Goal: Communication & Community: Answer question/provide support

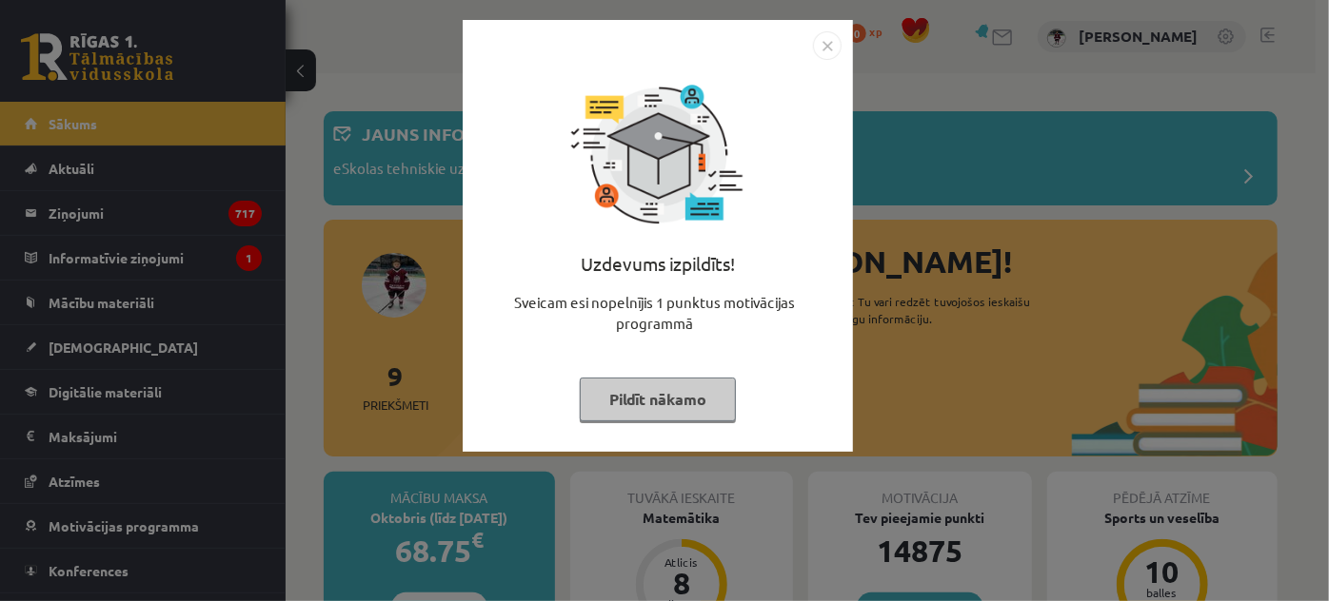
click at [830, 40] on img "Close" at bounding box center [827, 45] width 29 height 29
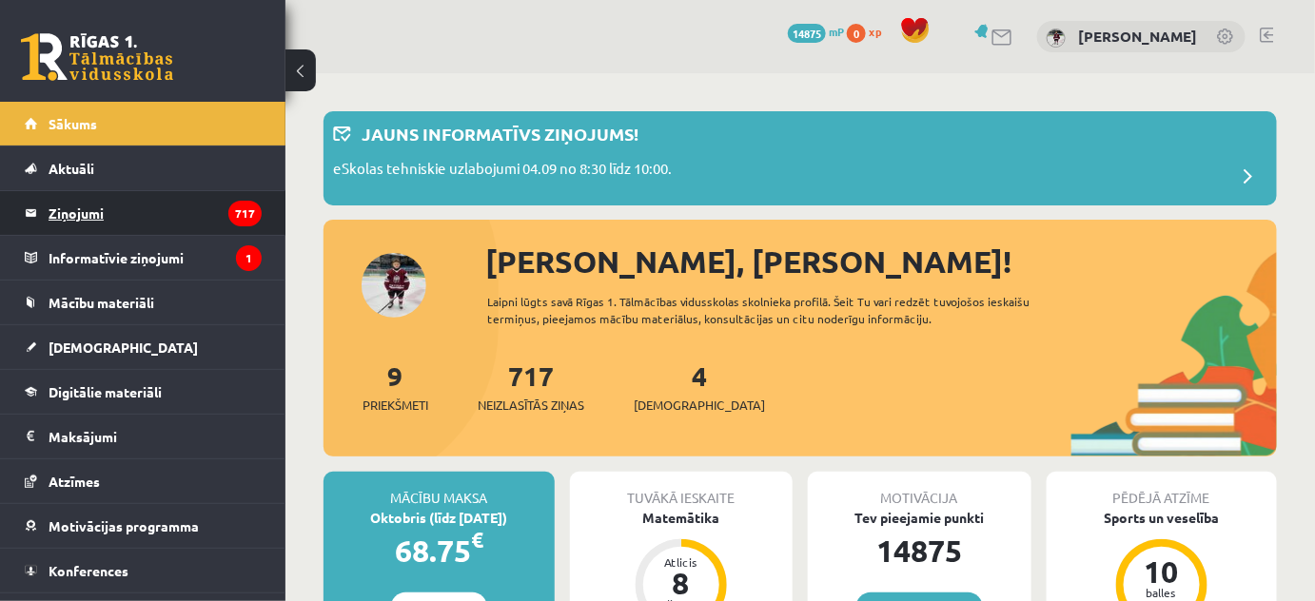
click at [94, 211] on legend "Ziņojumi 717" at bounding box center [155, 213] width 213 height 44
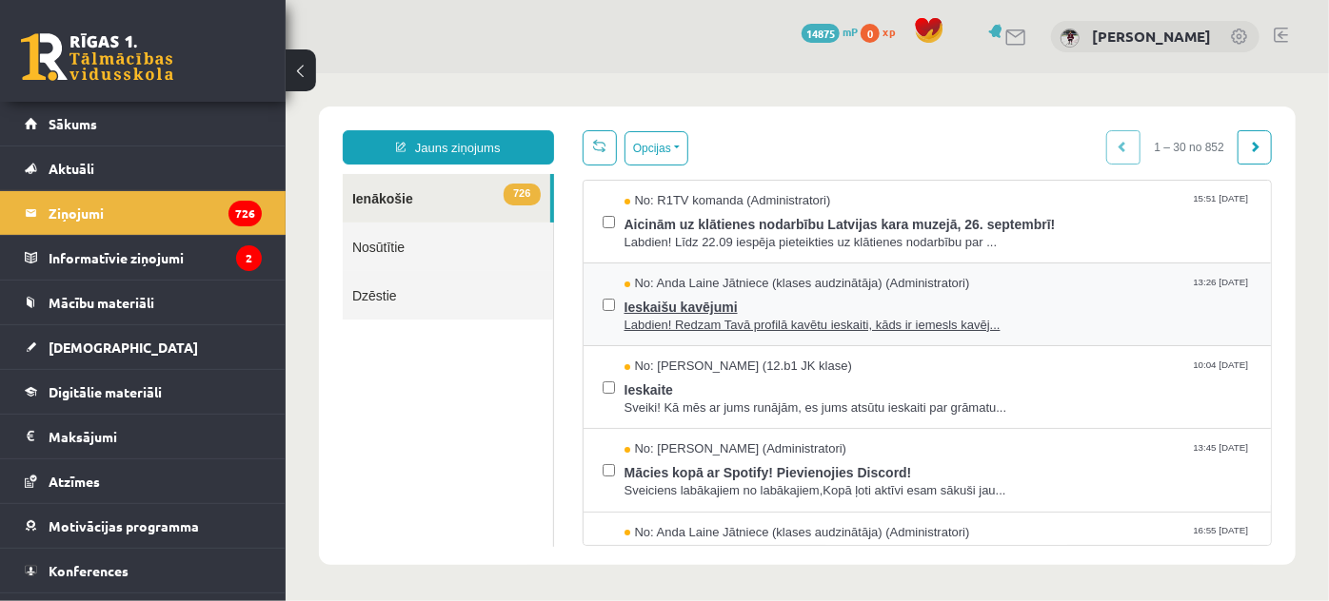
click at [720, 306] on span "Ieskaišu kavējumi" at bounding box center [937, 304] width 628 height 24
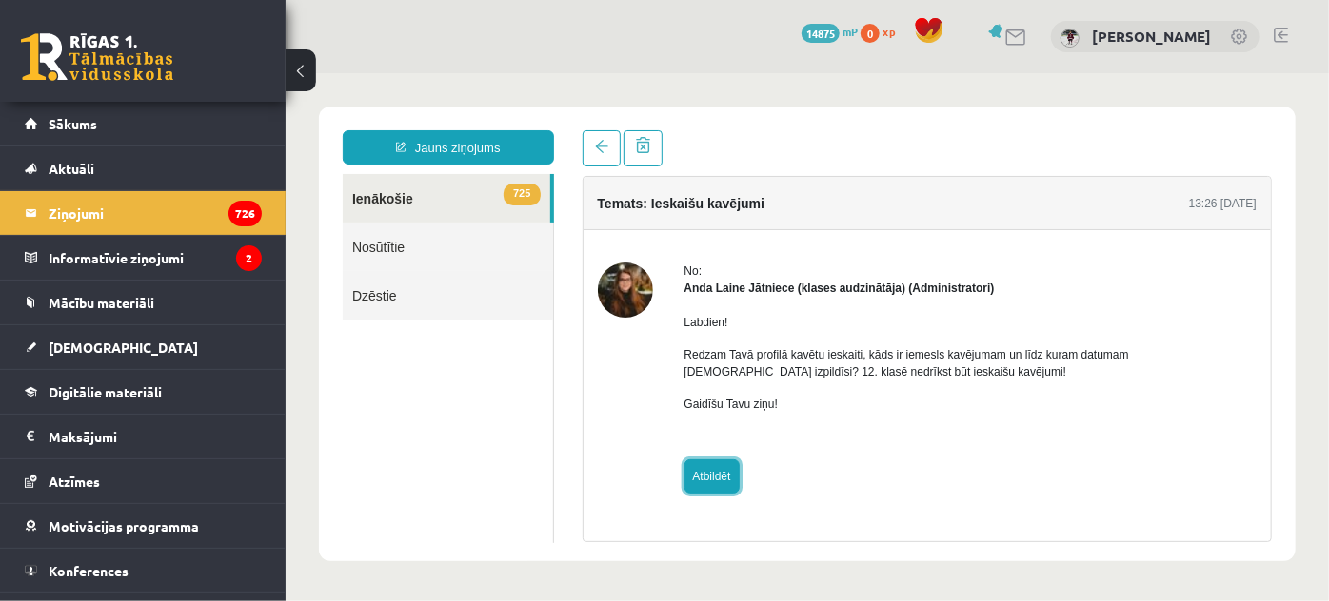
click at [719, 479] on link "Atbildēt" at bounding box center [710, 476] width 55 height 34
type input "**********"
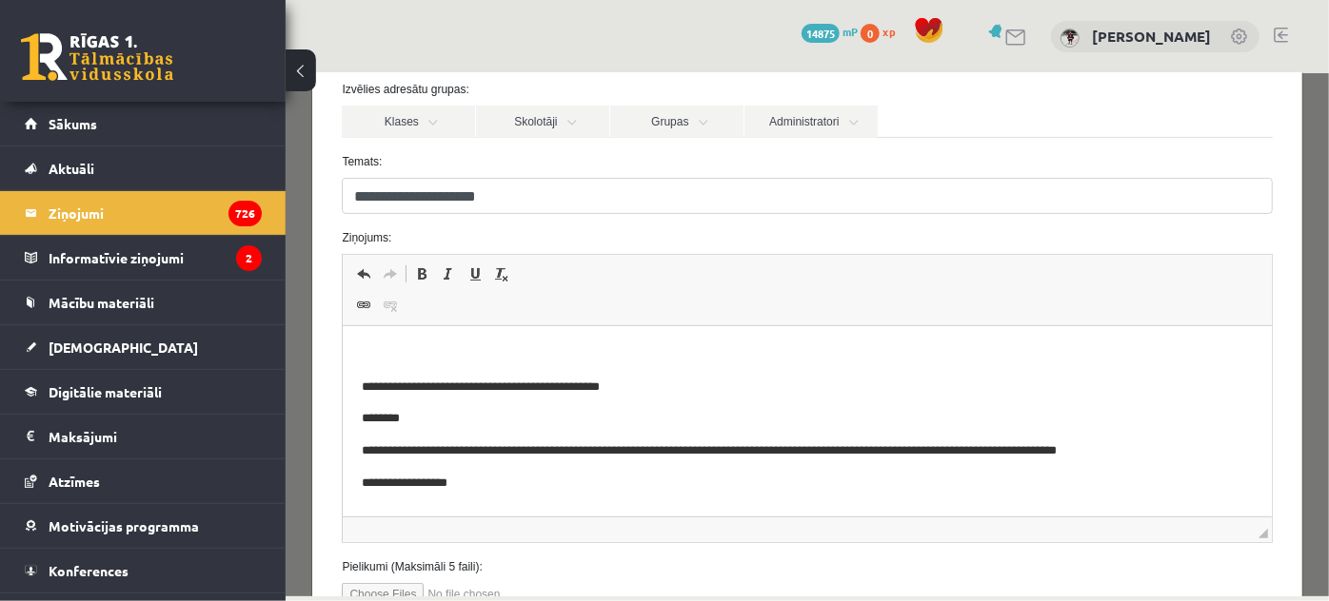
scroll to position [207, 0]
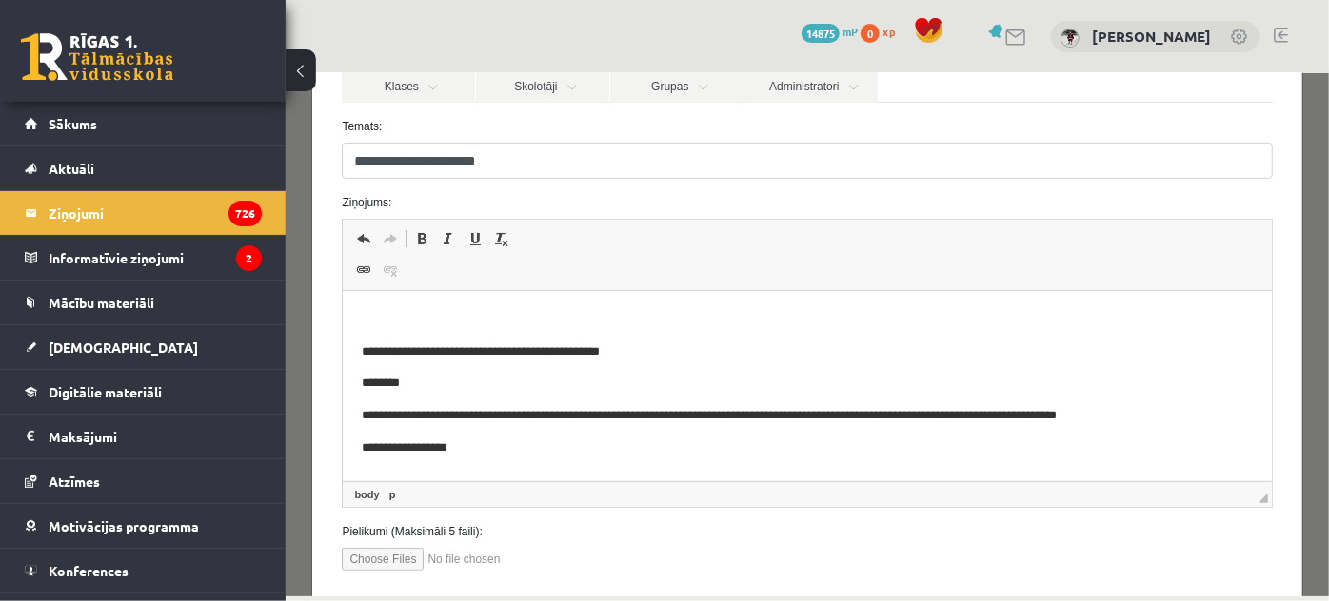
click at [504, 311] on p "Bagātinātā teksta redaktors, wiswyg-editor-47024830824140-1758124347-692" at bounding box center [807, 320] width 890 height 20
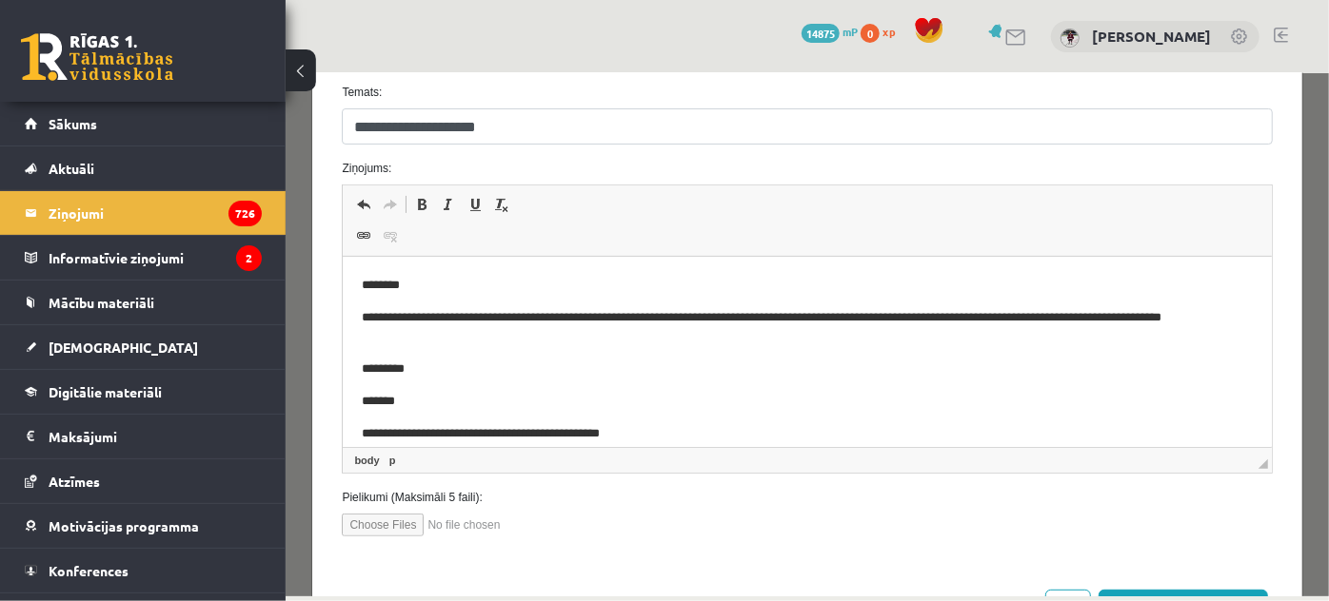
scroll to position [316, 0]
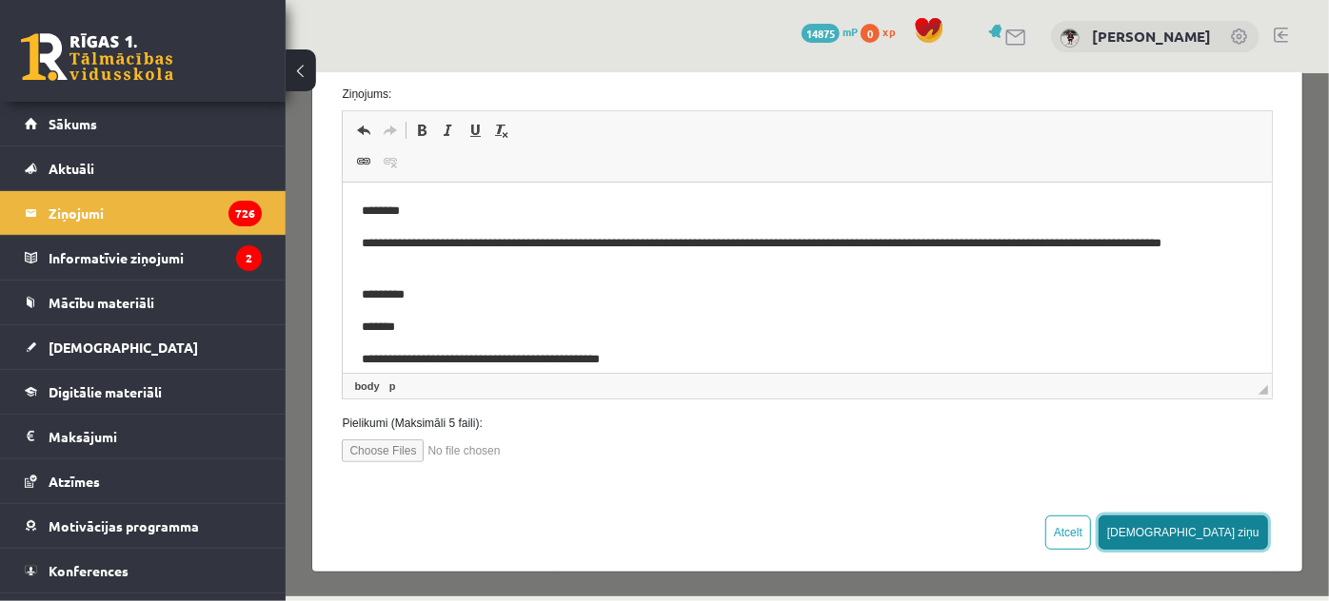
click at [1216, 526] on button "[DEMOGRAPHIC_DATA] ziņu" at bounding box center [1181, 532] width 169 height 34
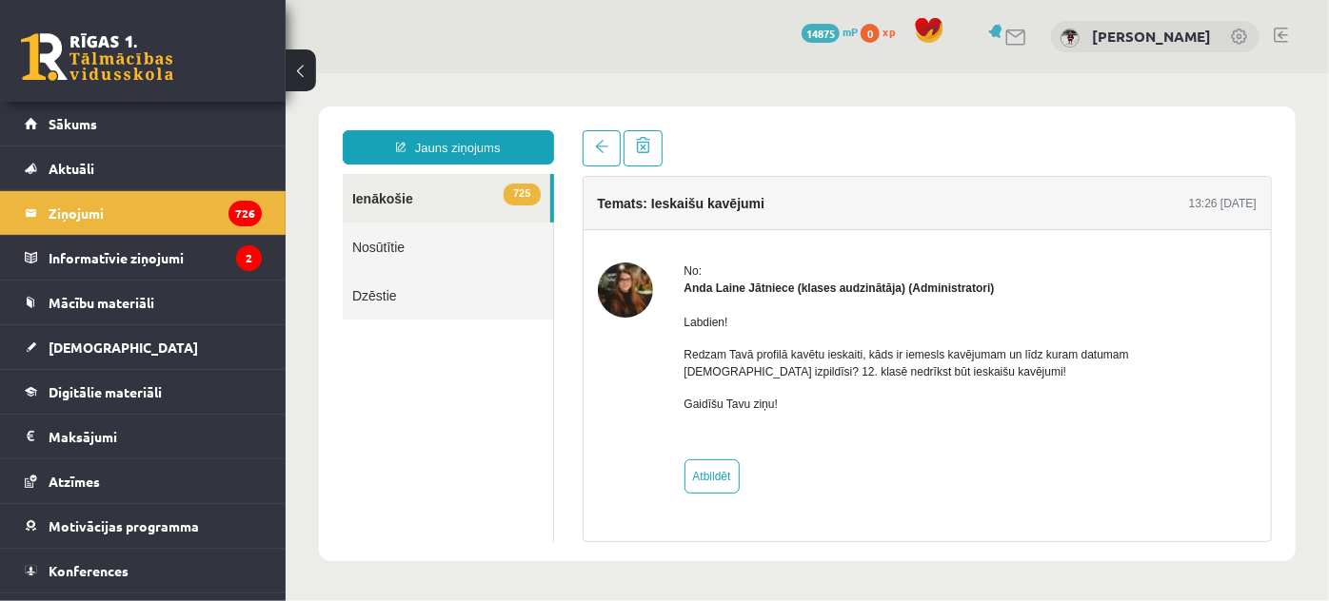
scroll to position [0, 0]
click at [82, 125] on span "Sākums" at bounding box center [73, 123] width 49 height 17
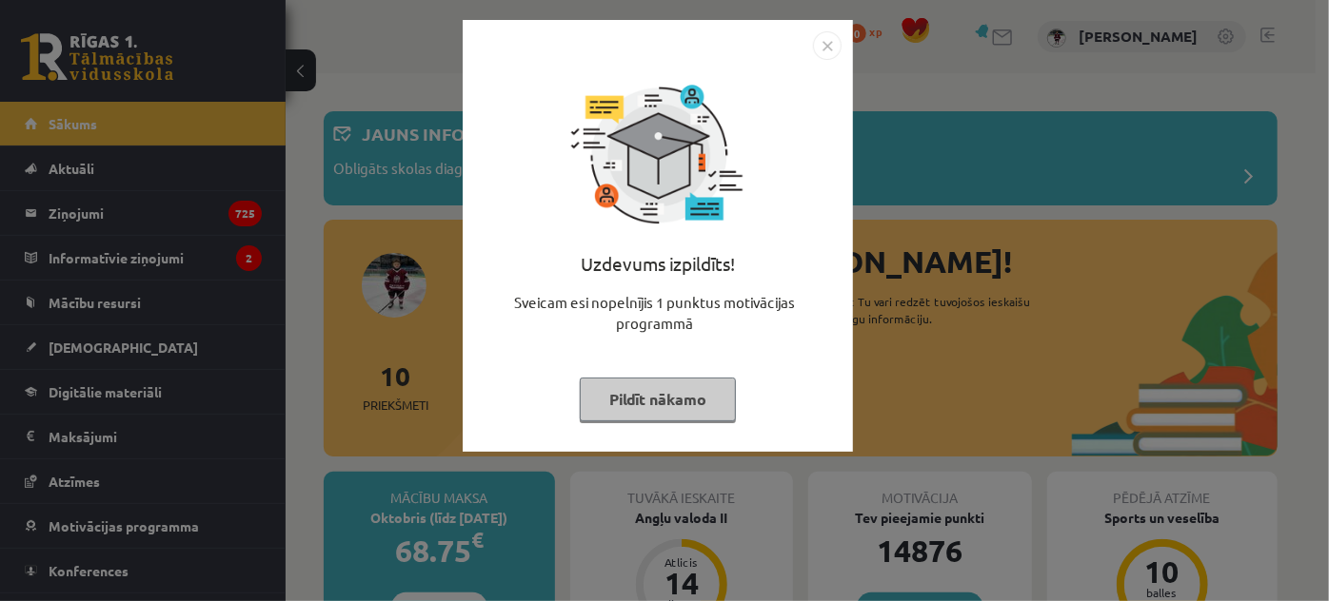
click at [835, 45] on img "Close" at bounding box center [827, 45] width 29 height 29
